Goal: Obtain resource: Download file/media

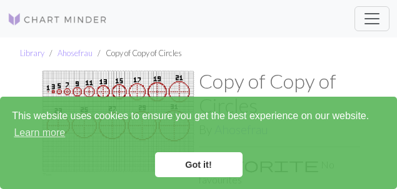
click at [207, 166] on link "Got it!" at bounding box center [198, 164] width 87 height 25
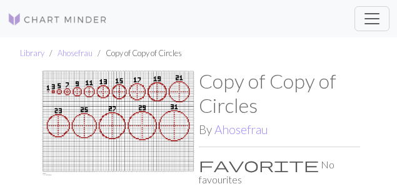
drag, startPoint x: 144, startPoint y: 109, endPoint x: 162, endPoint y: 104, distance: 19.0
drag, startPoint x: 162, startPoint y: 104, endPoint x: 117, endPoint y: 178, distance: 86.6
click at [117, 177] on img at bounding box center [117, 144] width 161 height 151
drag, startPoint x: 147, startPoint y: 137, endPoint x: 206, endPoint y: 126, distance: 60.5
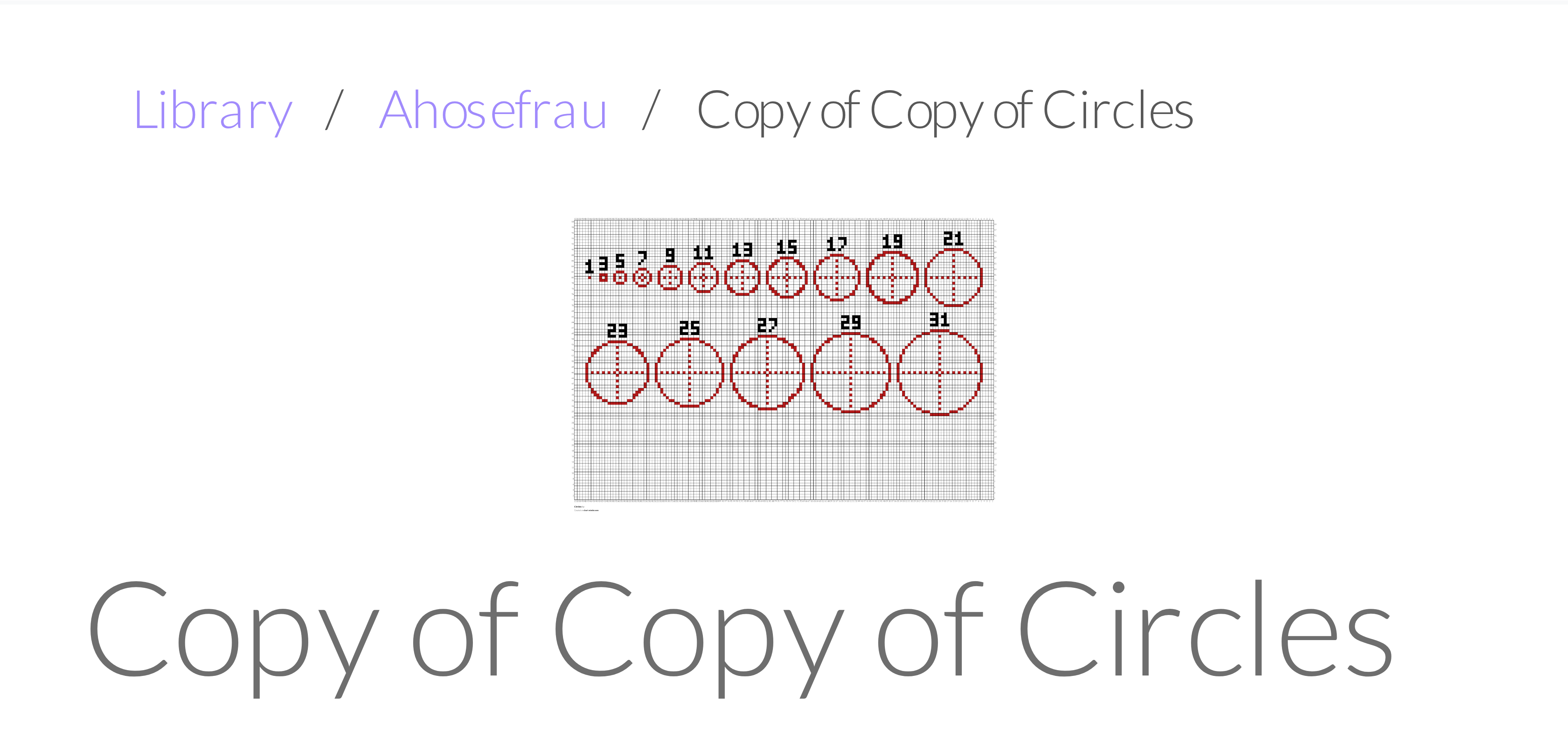
scroll to position [24, 0]
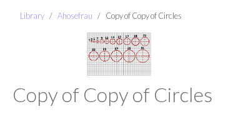
drag, startPoint x: 186, startPoint y: 31, endPoint x: 164, endPoint y: 37, distance: 22.1
click at [186, 31] on ul "Library Ahosefrau Copy of Copy of Circles" at bounding box center [119, 16] width 238 height 32
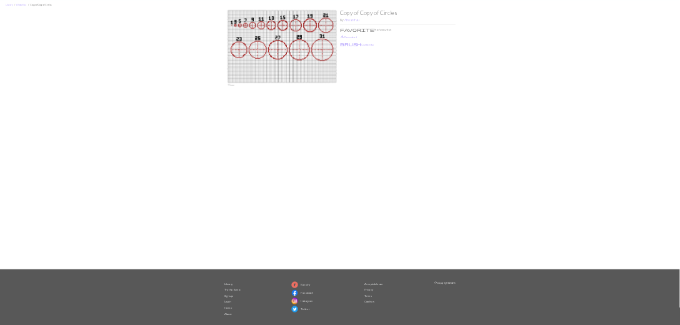
scroll to position [0, 0]
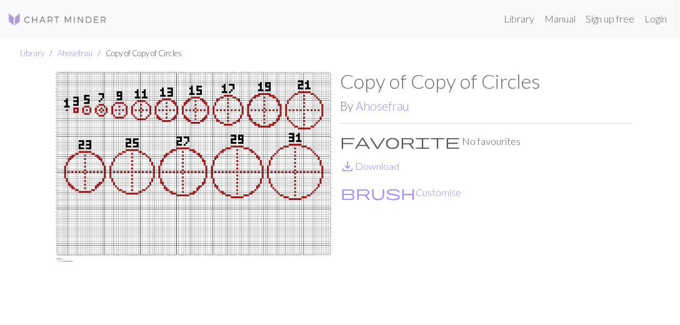
drag, startPoint x: 176, startPoint y: 168, endPoint x: 394, endPoint y: 245, distance: 231.1
click at [394, 248] on div "Copy of Copy of Circles By Ahosefrau favorite No favourites save_alt Download b…" at bounding box center [486, 199] width 292 height 260
click at [360, 200] on button "brush Customise" at bounding box center [401, 192] width 122 height 16
click at [369, 171] on link "save_alt Download" at bounding box center [369, 166] width 59 height 12
drag, startPoint x: 615, startPoint y: 0, endPoint x: 458, endPoint y: 29, distance: 159.4
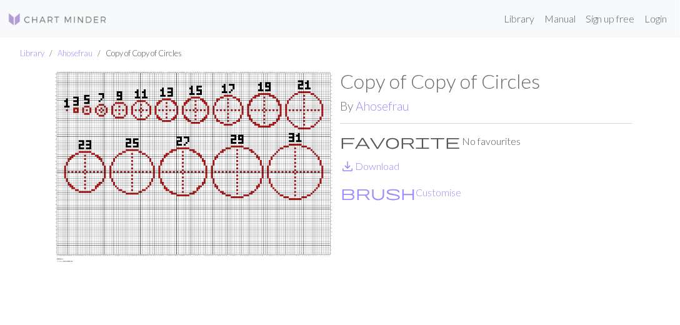
click at [458, 29] on div "Library Manual Sign up free Login" at bounding box center [394, 18] width 555 height 25
